Goal: Task Accomplishment & Management: Use online tool/utility

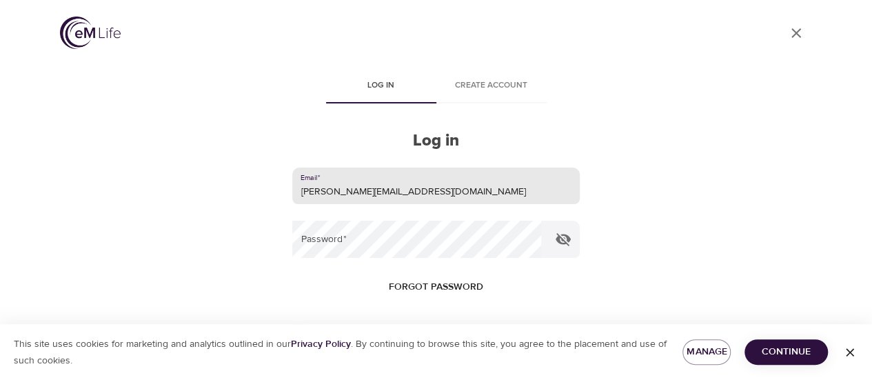
type input "[PERSON_NAME][EMAIL_ADDRESS][DOMAIN_NAME]"
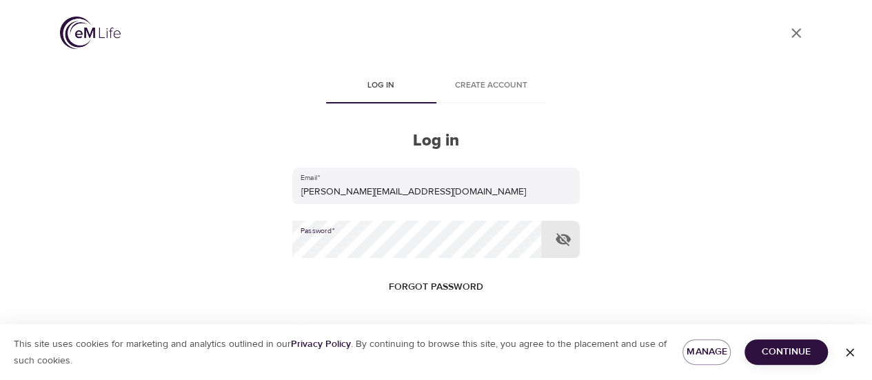
click at [402, 361] on button "Log in" at bounding box center [436, 375] width 68 height 29
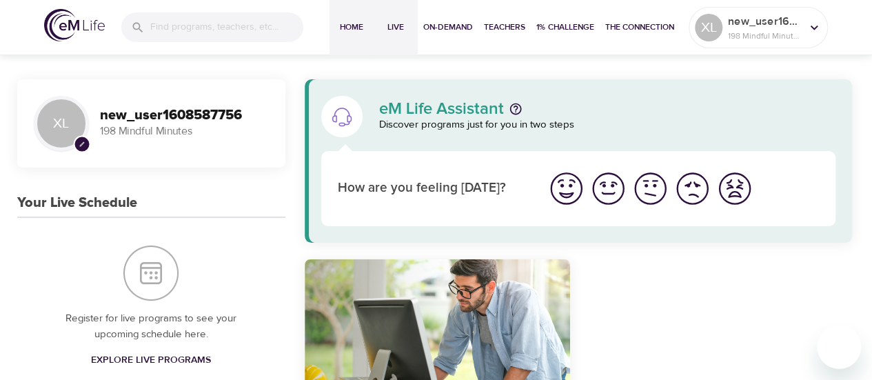
click at [401, 28] on span "Live" at bounding box center [395, 27] width 33 height 14
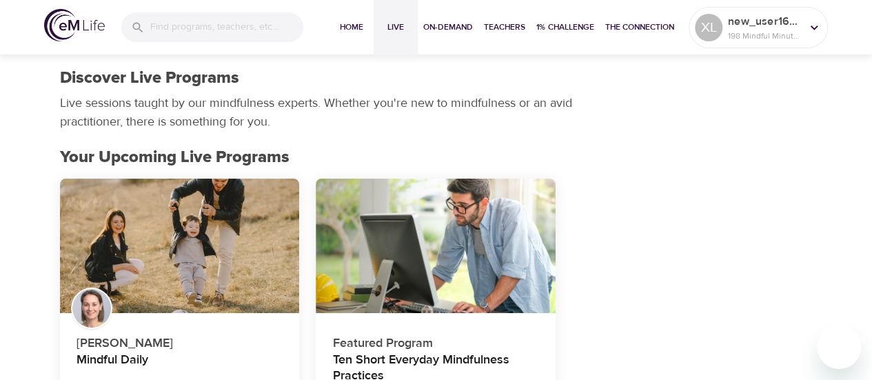
scroll to position [138, 0]
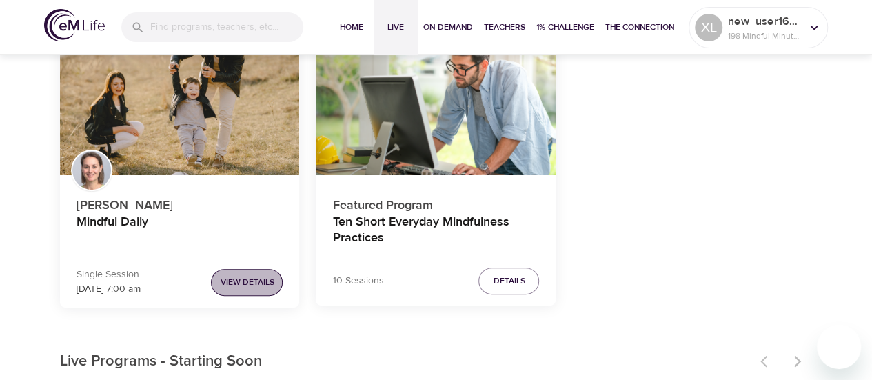
click at [256, 286] on span "View Details" at bounding box center [247, 282] width 54 height 14
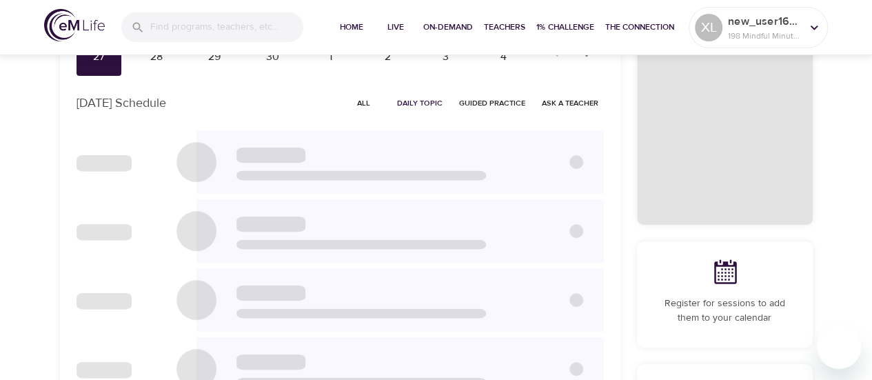
checkbox input "true"
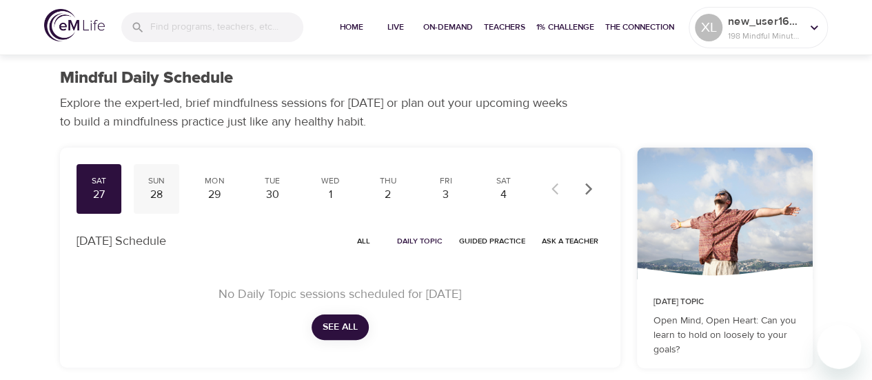
click at [157, 202] on div "28" at bounding box center [156, 195] width 34 height 16
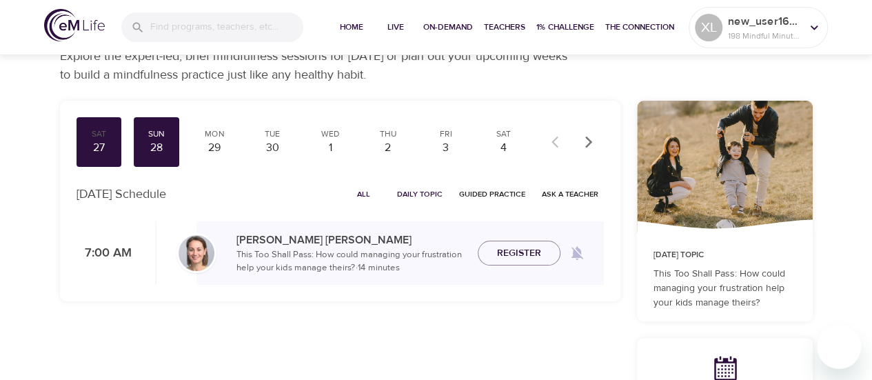
scroll to position [69, 0]
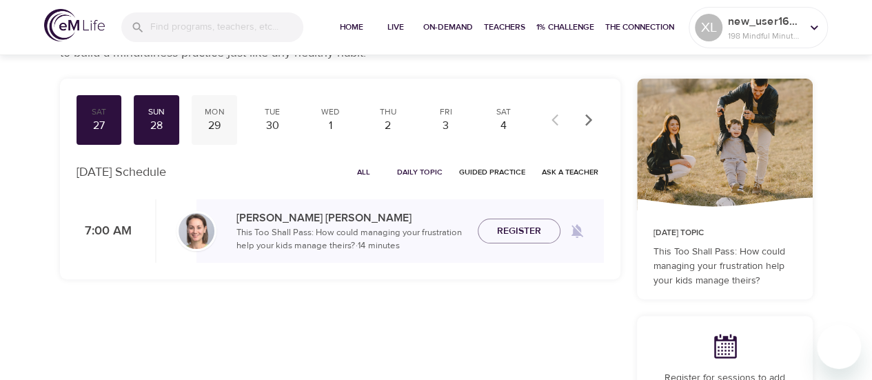
click at [220, 130] on div "29" at bounding box center [214, 126] width 34 height 16
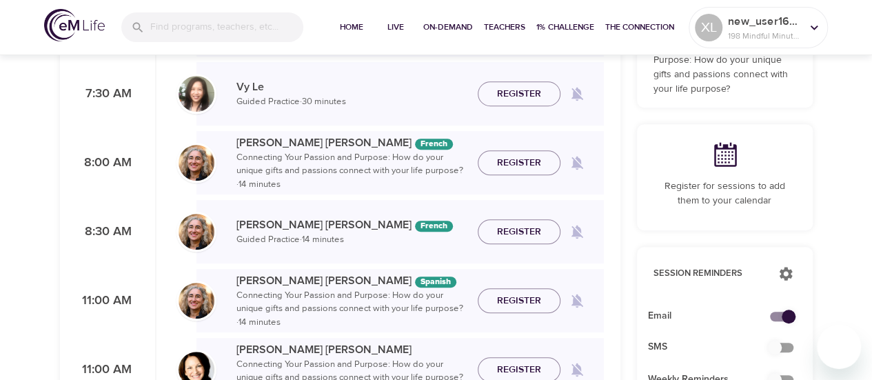
scroll to position [276, 0]
